Goal: Transaction & Acquisition: Purchase product/service

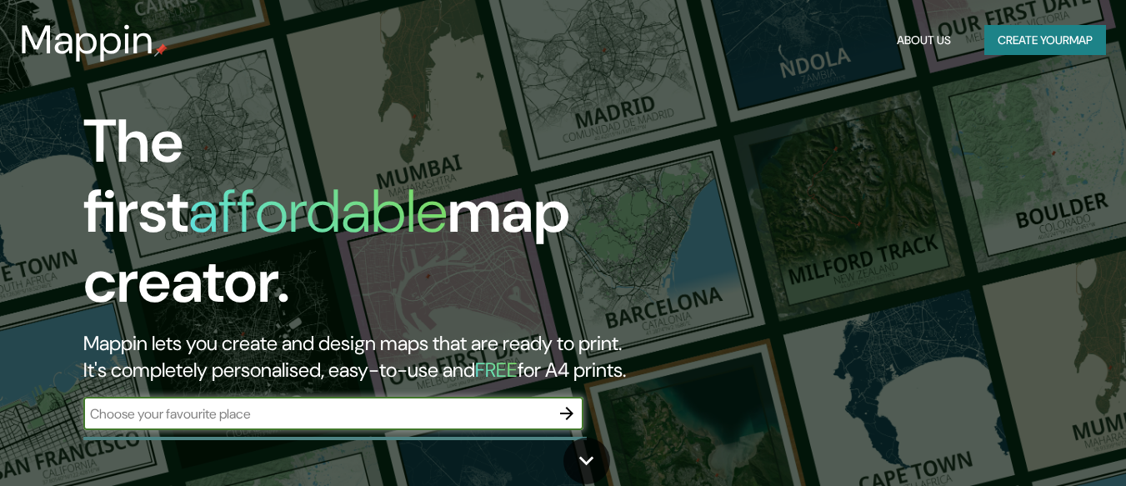
click at [461, 409] on div "​" at bounding box center [333, 413] width 500 height 33
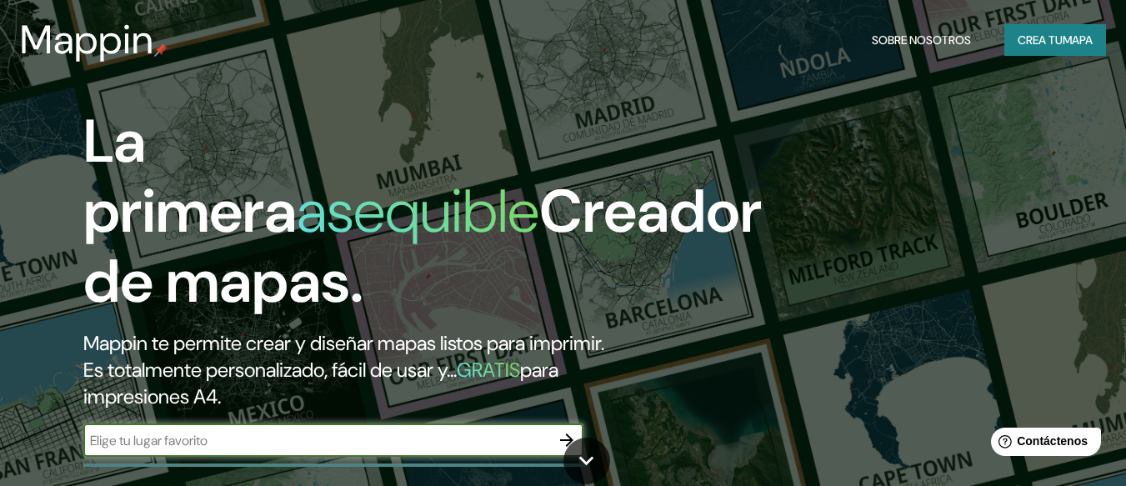
click at [387, 444] on input "text" at bounding box center [316, 440] width 467 height 19
type input "tolima-mariquita"
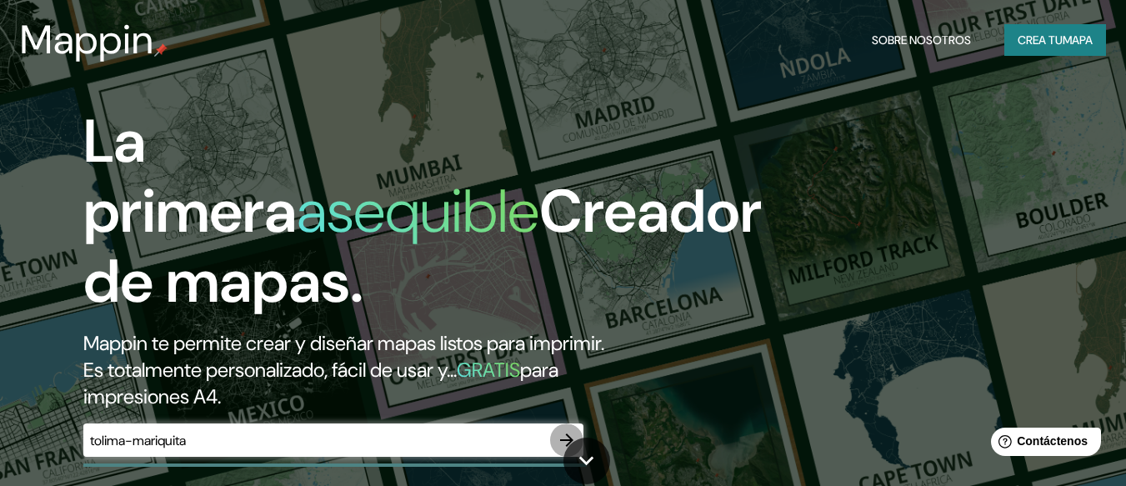
click at [565, 434] on icon "button" at bounding box center [567, 440] width 20 height 20
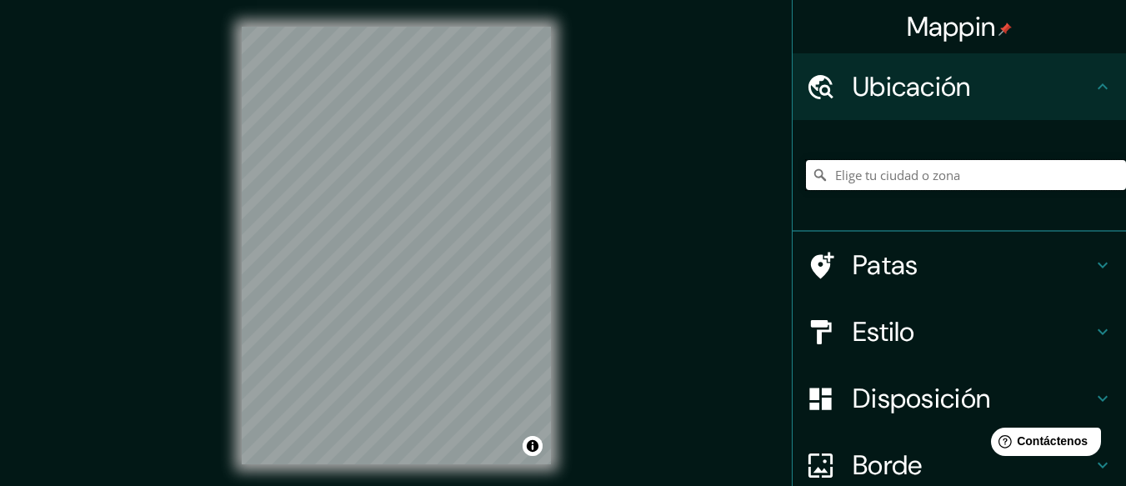
click at [875, 183] on input "Elige tu ciudad o zona" at bounding box center [966, 175] width 320 height 30
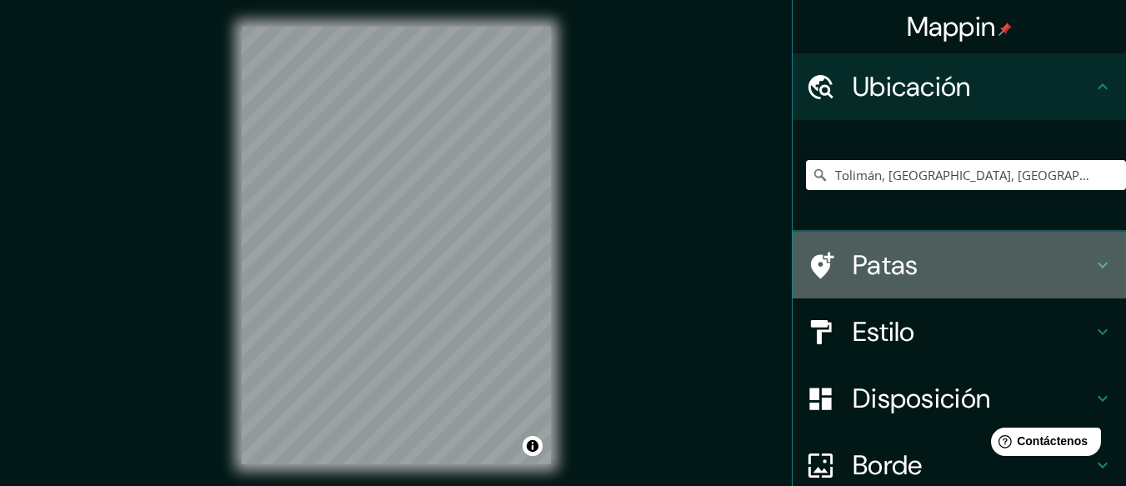
drag, startPoint x: 886, startPoint y: 240, endPoint x: 1024, endPoint y: 182, distance: 150.2
click at [1024, 182] on ul "Ubicación Tolimán, [GEOGRAPHIC_DATA], [GEOGRAPHIC_DATA] Patas Estilo Disposició…" at bounding box center [960, 345] width 334 height 585
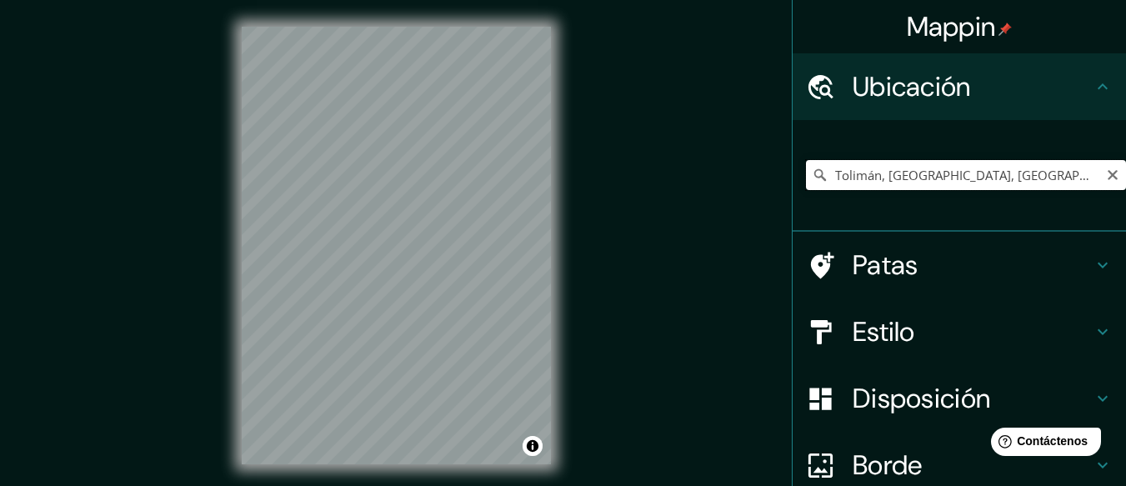
click at [1024, 182] on input "Tolimán, [GEOGRAPHIC_DATA], [GEOGRAPHIC_DATA]" at bounding box center [966, 175] width 320 height 30
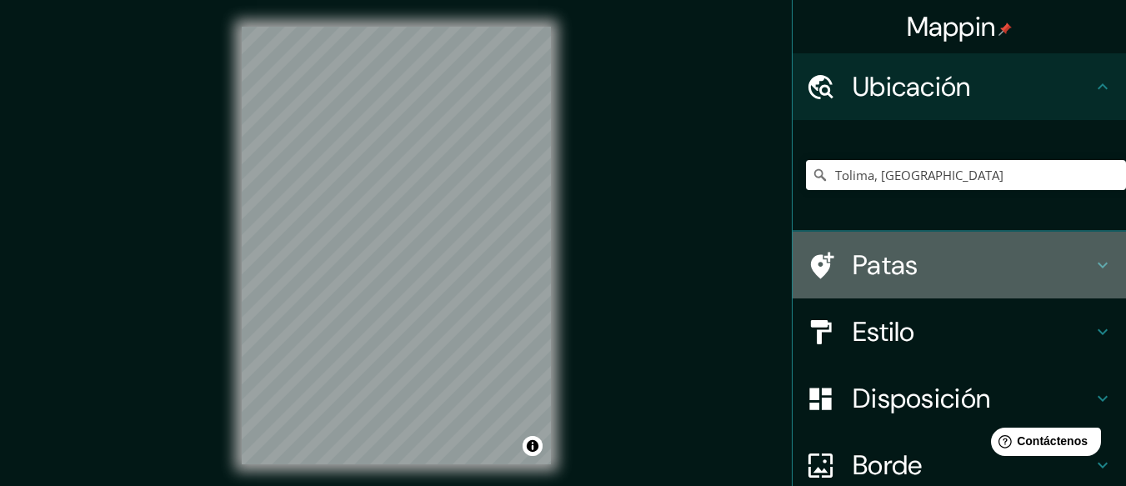
click at [1093, 273] on icon at bounding box center [1103, 265] width 20 height 20
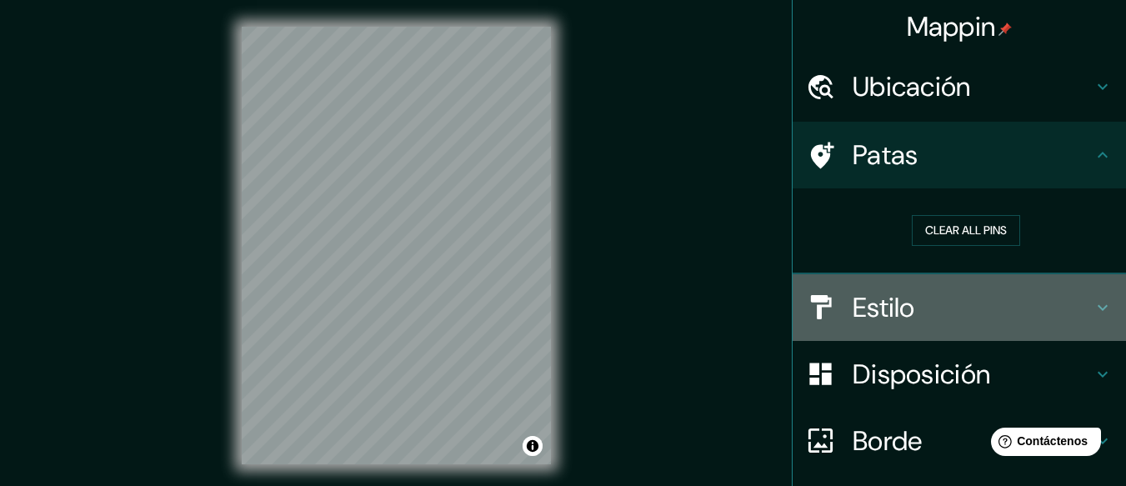
click at [1091, 289] on div "Estilo" at bounding box center [960, 307] width 334 height 67
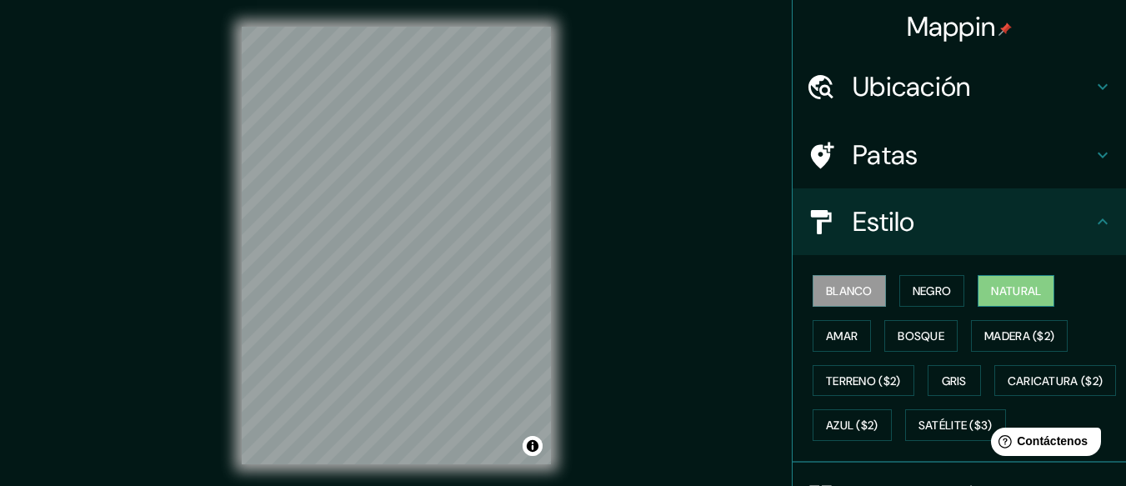
click at [1001, 295] on font "Natural" at bounding box center [1016, 291] width 50 height 15
click at [924, 338] on font "Bosque" at bounding box center [921, 336] width 47 height 15
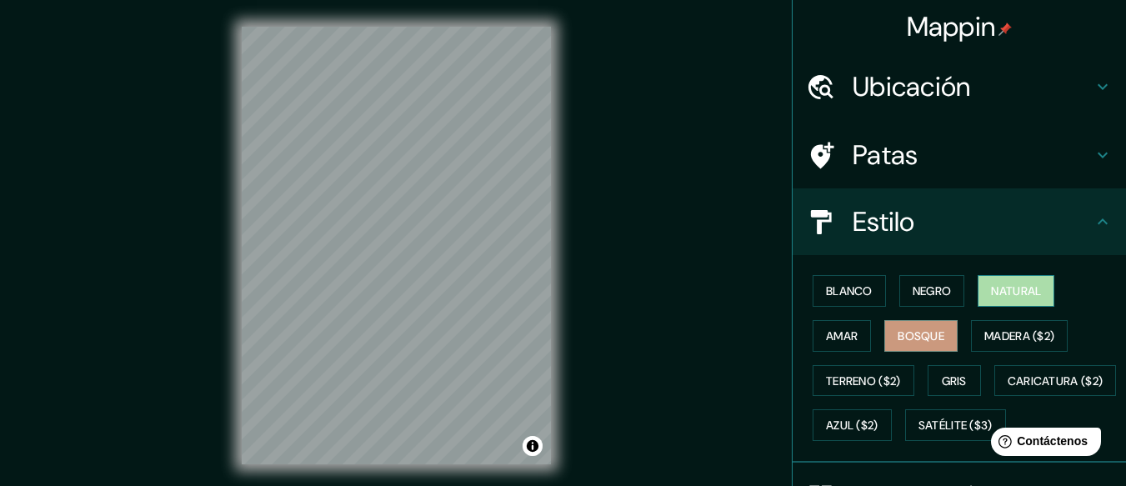
click at [1008, 284] on font "Natural" at bounding box center [1016, 291] width 50 height 15
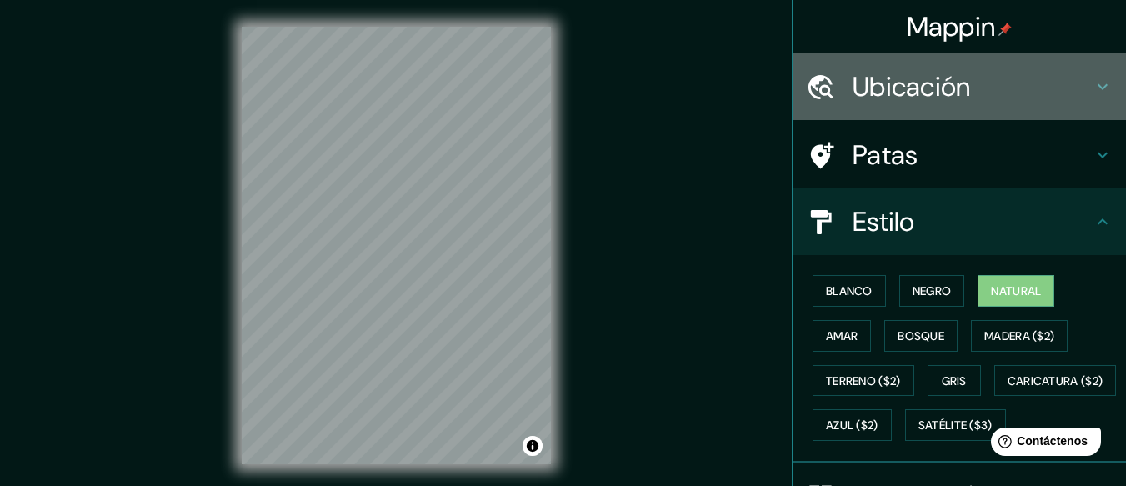
click at [986, 87] on h4 "Ubicación" at bounding box center [973, 86] width 240 height 33
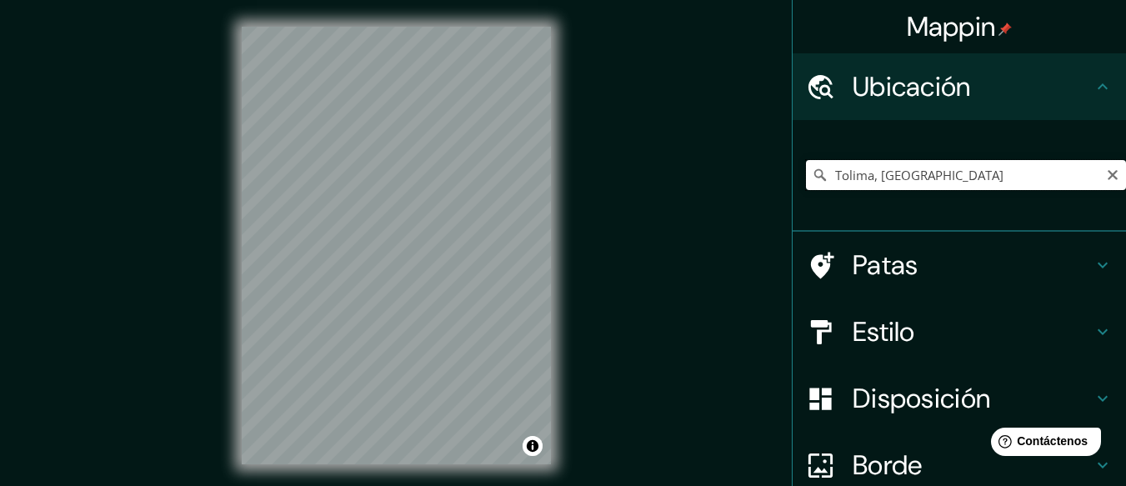
click at [851, 183] on input "Tolima, [GEOGRAPHIC_DATA]" at bounding box center [966, 175] width 320 height 30
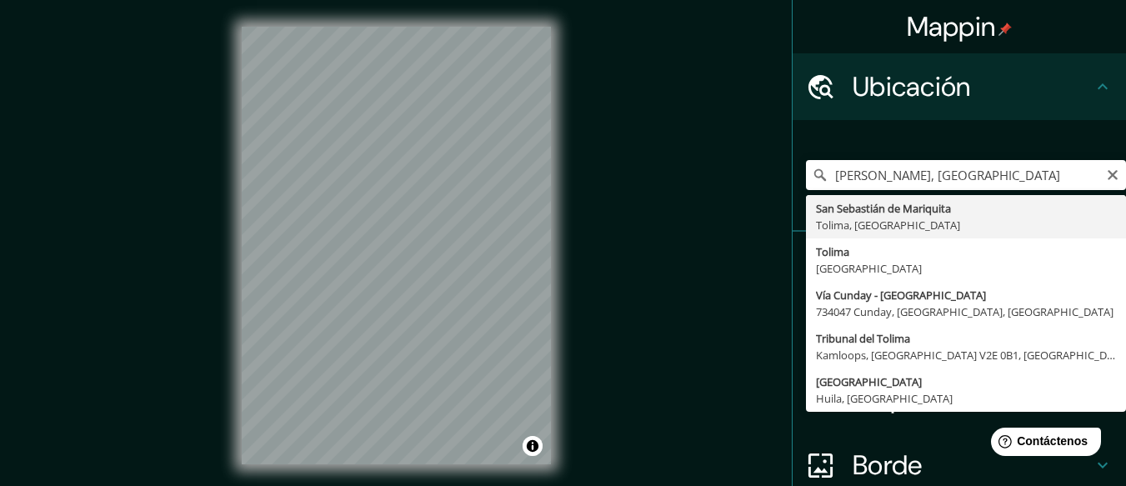
type input "San [PERSON_NAME] de Mariquita, [GEOGRAPHIC_DATA], [GEOGRAPHIC_DATA]"
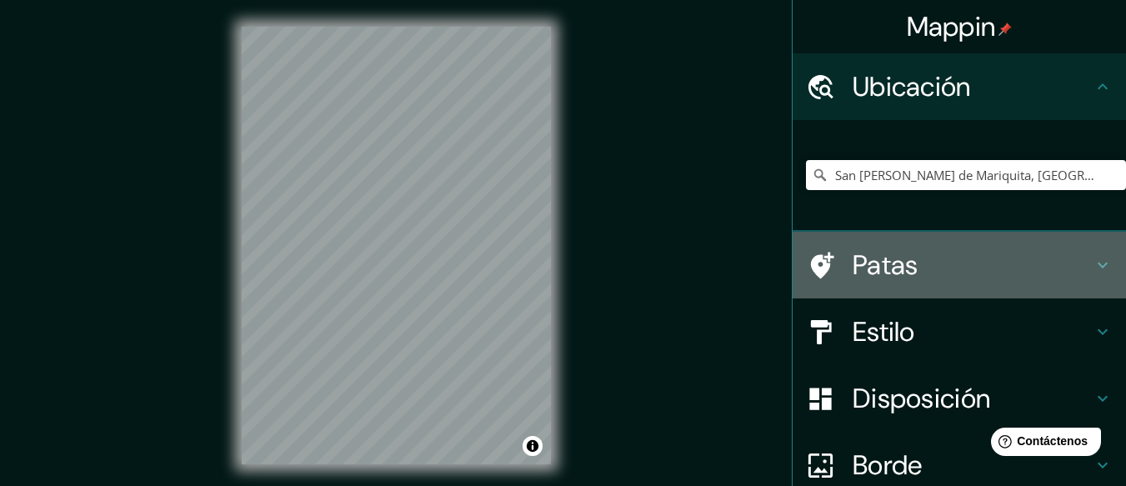
click at [937, 273] on h4 "Patas" at bounding box center [973, 264] width 240 height 33
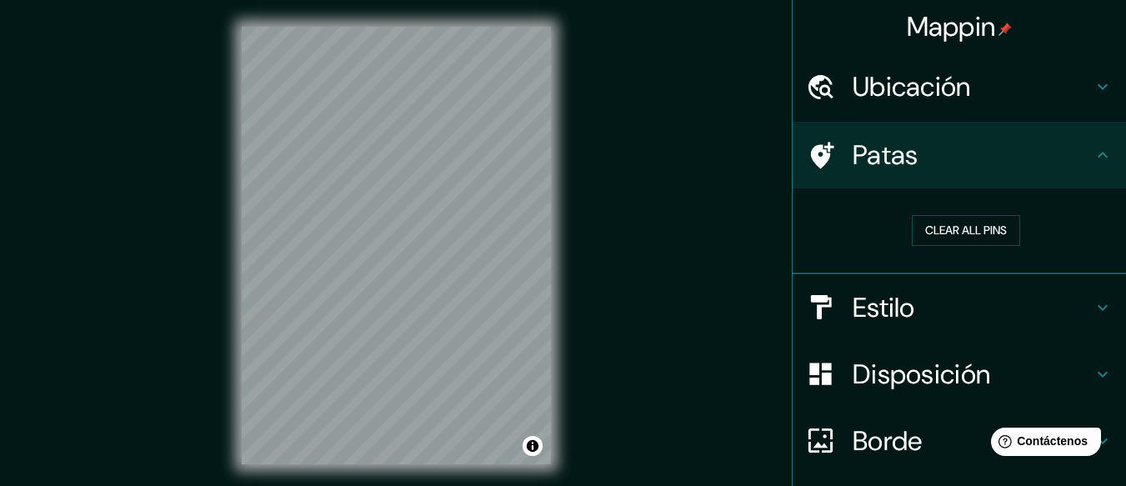
click at [931, 294] on h4 "Estilo" at bounding box center [973, 307] width 240 height 33
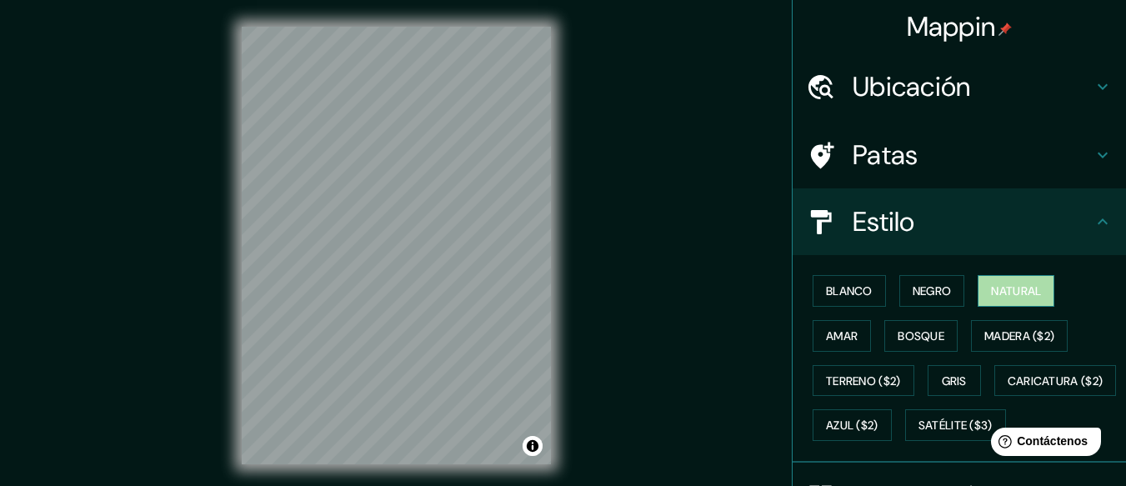
click at [994, 291] on font "Natural" at bounding box center [1016, 291] width 50 height 15
click at [835, 332] on font "Amar" at bounding box center [842, 336] width 32 height 15
click at [1028, 289] on font "Natural" at bounding box center [1016, 291] width 50 height 15
click at [442, 279] on div at bounding box center [440, 279] width 13 height 13
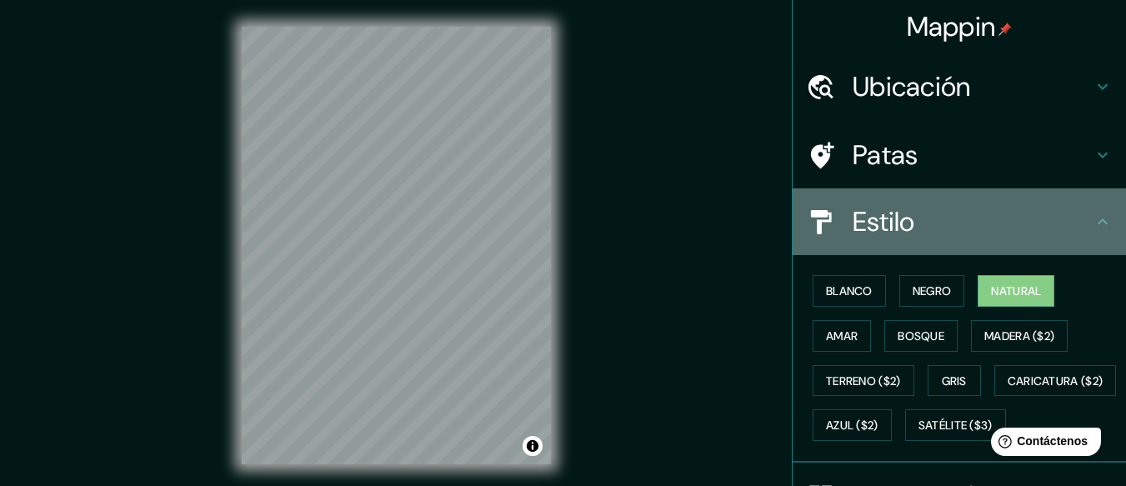
click at [1079, 208] on h4 "Estilo" at bounding box center [973, 221] width 240 height 33
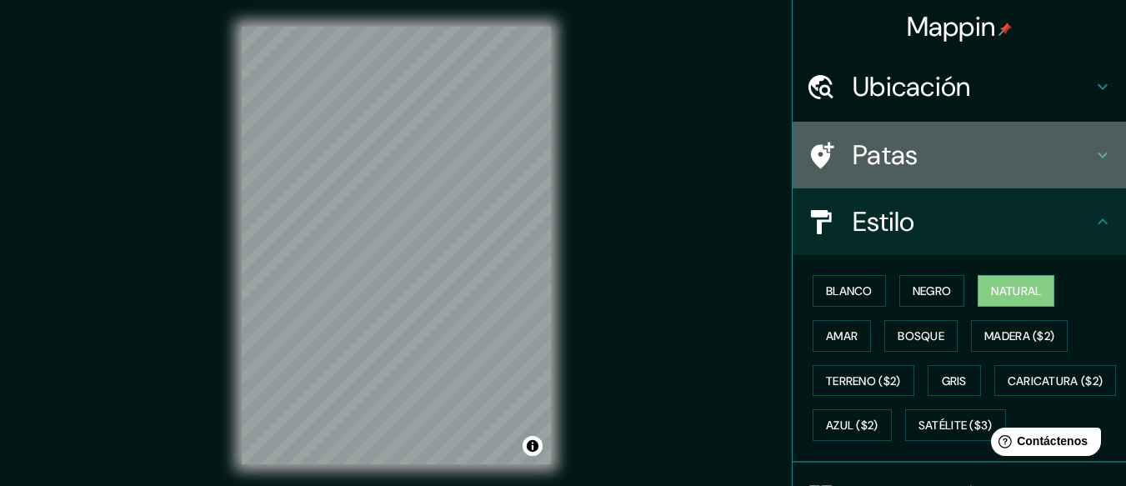
click at [1093, 146] on icon at bounding box center [1103, 155] width 20 height 20
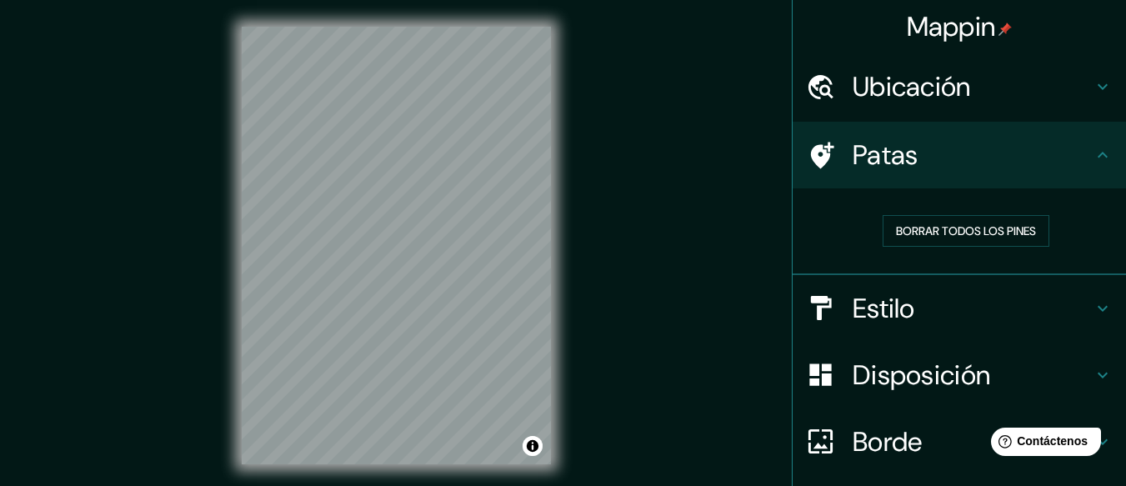
click at [953, 373] on font "Disposición" at bounding box center [922, 375] width 138 height 35
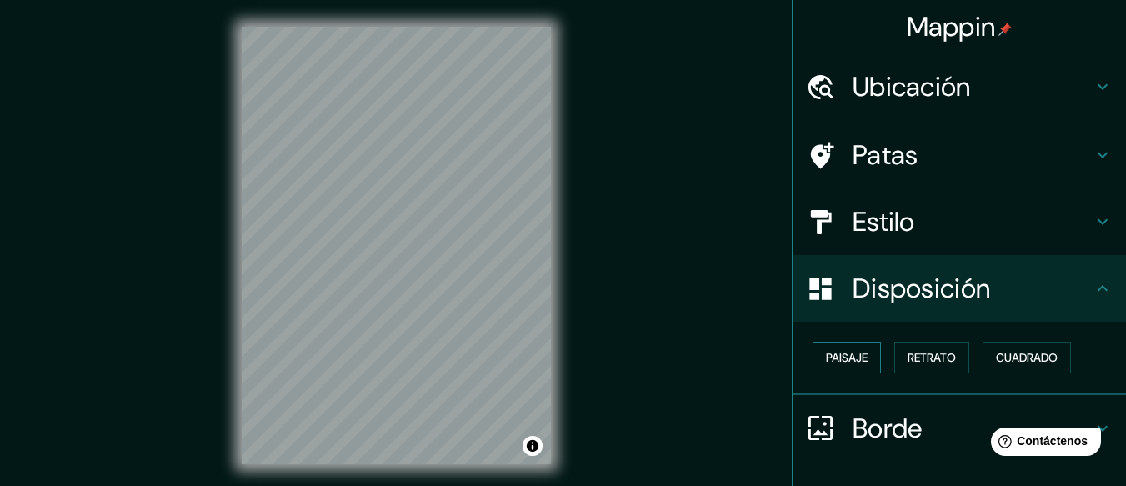
click at [843, 349] on font "Paisaje" at bounding box center [847, 358] width 42 height 22
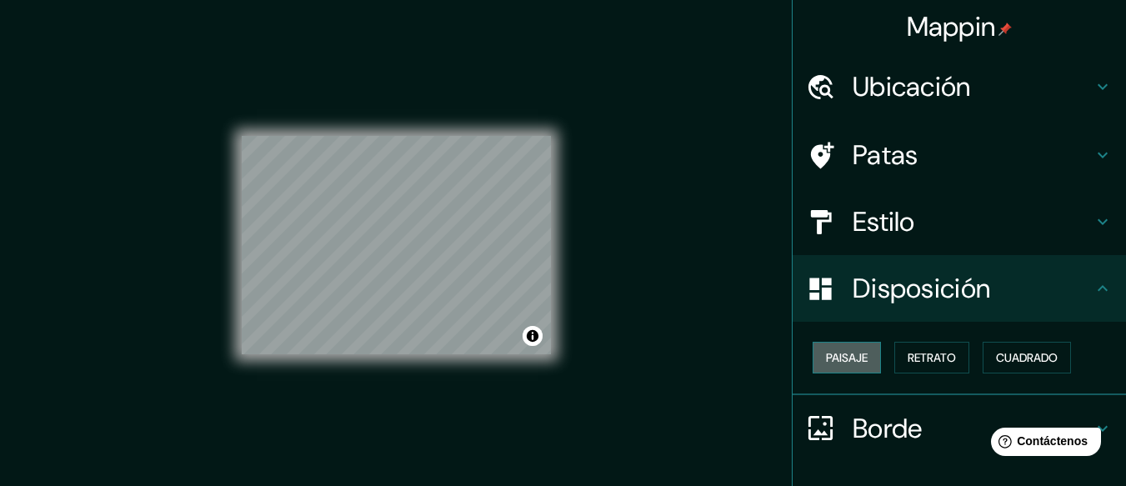
click at [843, 349] on font "Paisaje" at bounding box center [847, 358] width 42 height 22
click at [939, 354] on font "Retrato" at bounding box center [932, 357] width 48 height 15
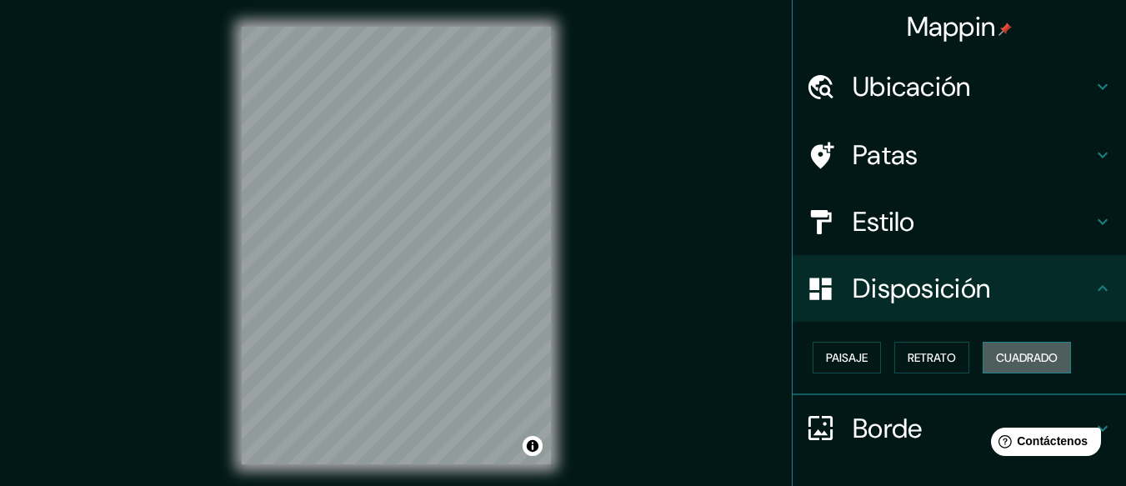
click at [1022, 345] on button "Cuadrado" at bounding box center [1027, 358] width 88 height 32
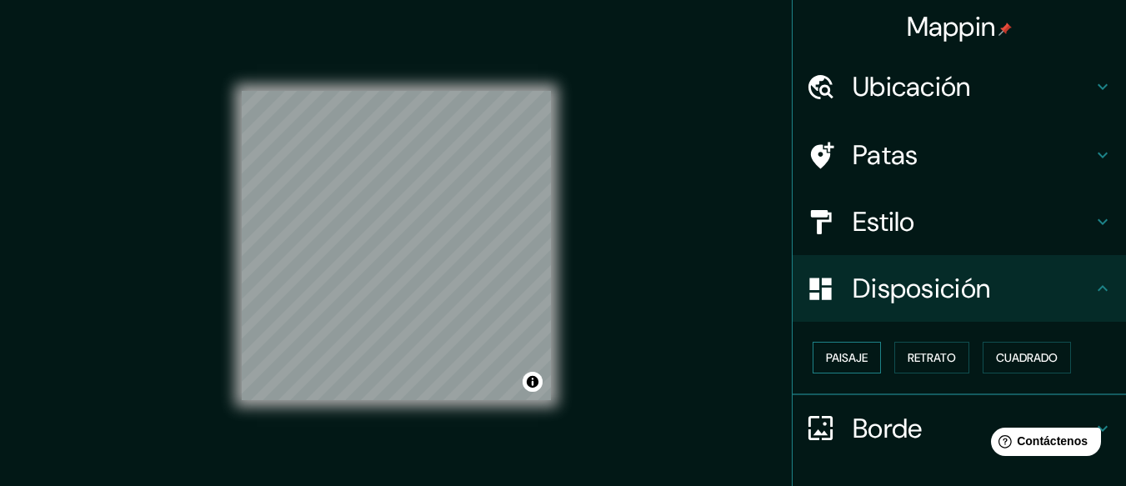
click at [862, 361] on button "Paisaje" at bounding box center [847, 358] width 68 height 32
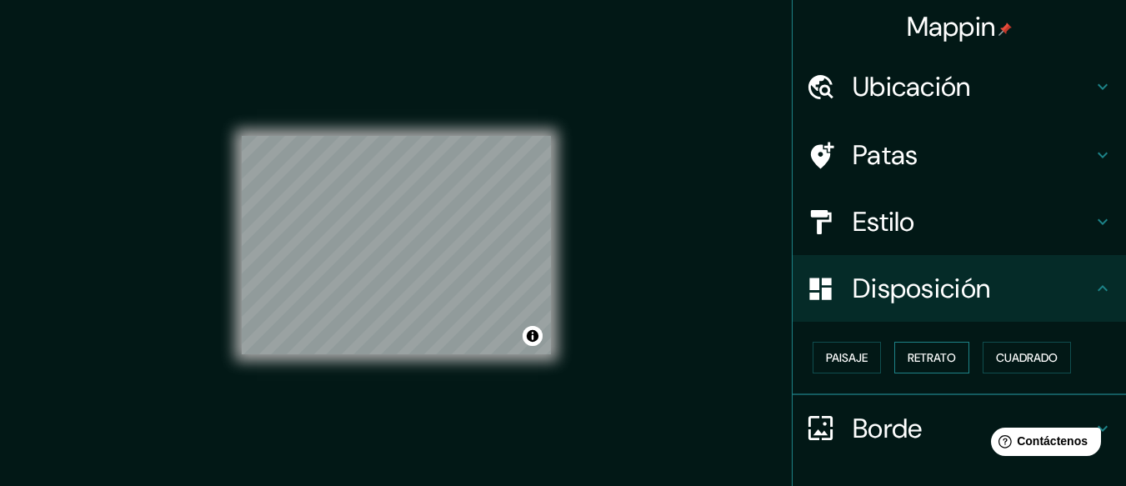
click at [936, 359] on font "Retrato" at bounding box center [932, 357] width 48 height 15
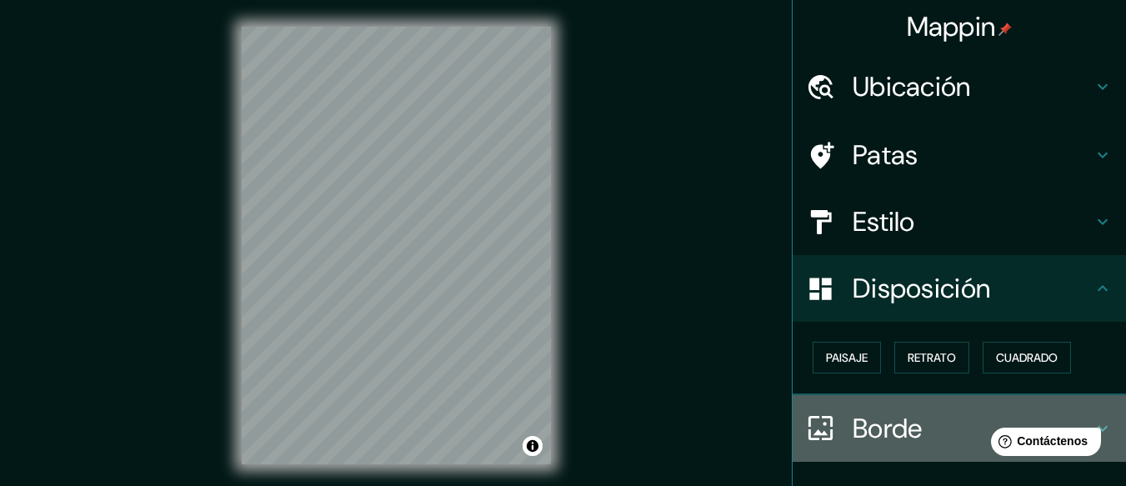
click at [856, 434] on font "Borde" at bounding box center [888, 428] width 70 height 35
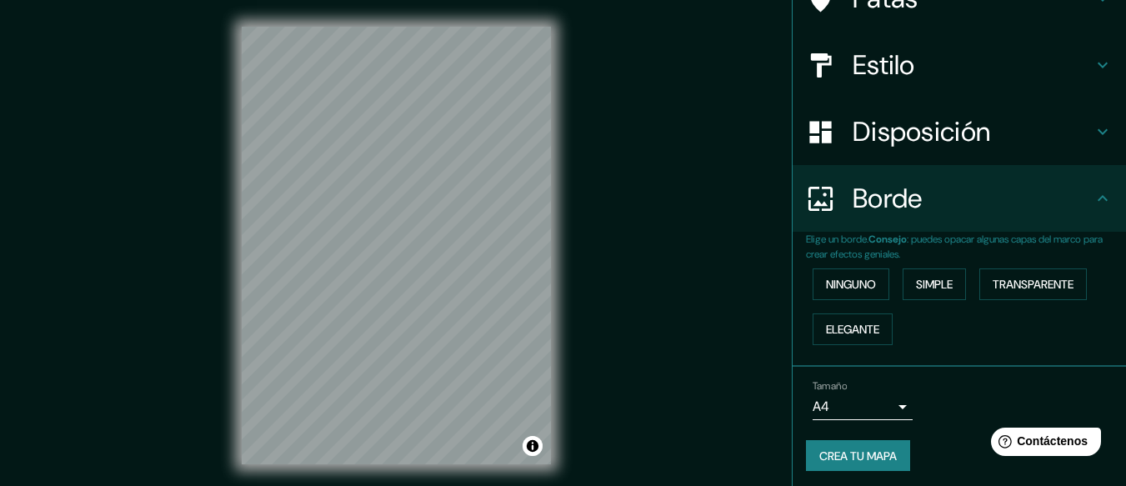
scroll to position [162, 0]
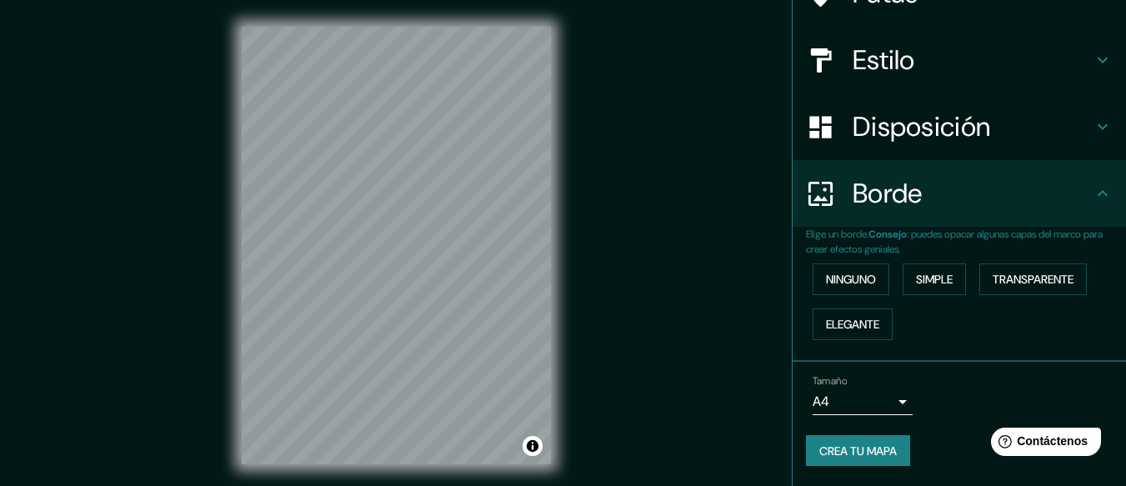
click at [890, 394] on body "Mappin Ubicación [GEOGRAPHIC_DATA][PERSON_NAME], [GEOGRAPHIC_DATA], [GEOGRAPHIC…" at bounding box center [563, 243] width 1126 height 486
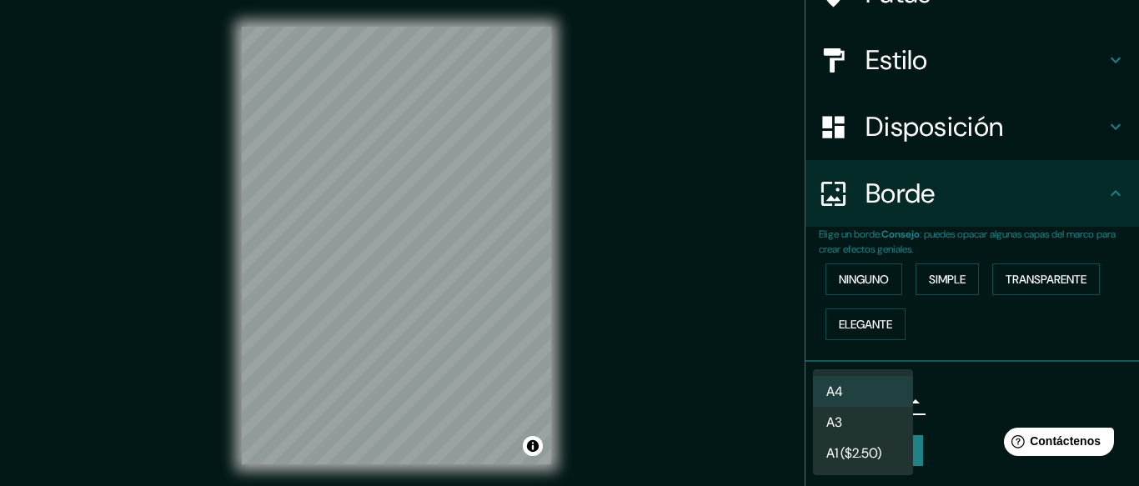
click at [984, 349] on div at bounding box center [569, 243] width 1139 height 486
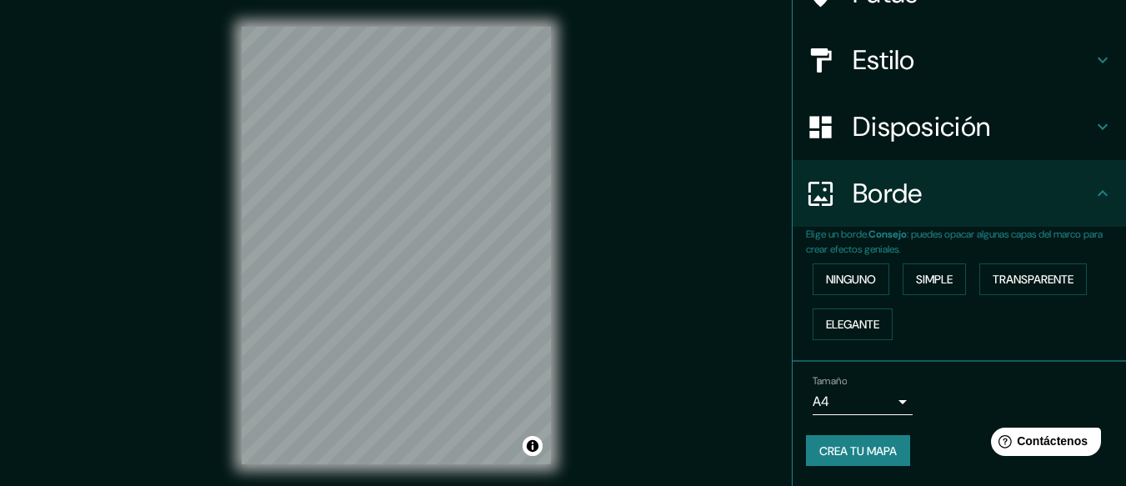
click at [560, 402] on div "© Mapbox © OpenStreetMap Improve this map" at bounding box center [396, 245] width 363 height 491
click at [476, 296] on div at bounding box center [472, 291] width 13 height 13
